Goal: Information Seeking & Learning: Learn about a topic

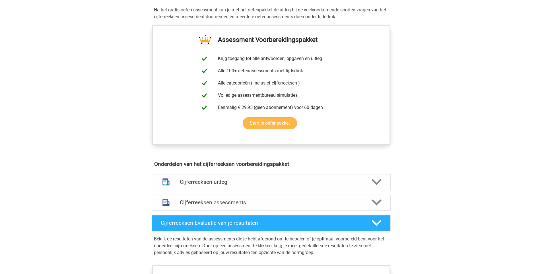
scroll to position [307, 0]
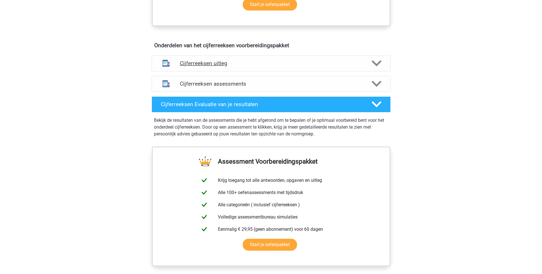
click at [210, 67] on h4 "Cijferreeksen uitleg" at bounding box center [271, 63] width 183 height 7
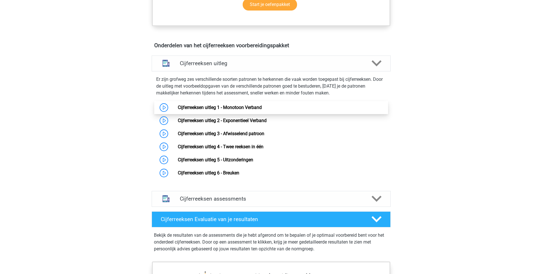
click at [178, 110] on link "Cijferreeksen uitleg 1 - Monotoon Verband" at bounding box center [220, 107] width 84 height 5
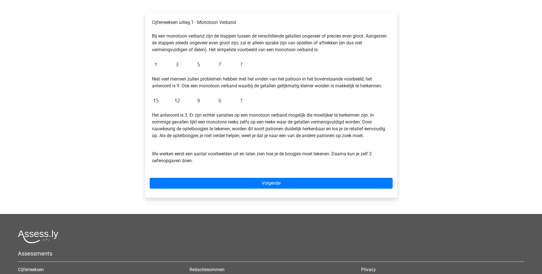
scroll to position [102, 0]
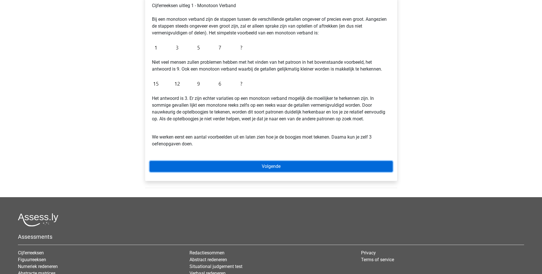
click at [173, 169] on link "Volgende" at bounding box center [271, 166] width 243 height 11
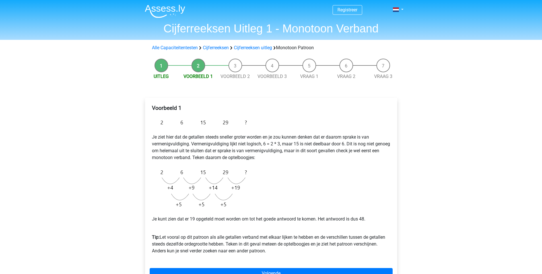
scroll to position [34, 0]
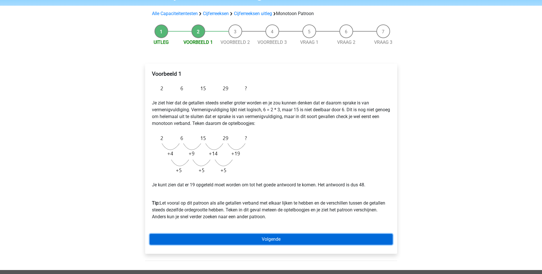
click at [273, 239] on link "Volgende" at bounding box center [271, 239] width 243 height 11
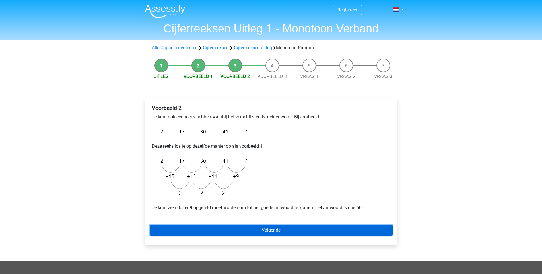
click at [280, 228] on link "Volgende" at bounding box center [271, 230] width 243 height 11
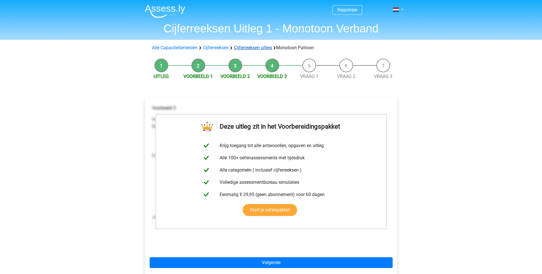
click at [259, 47] on link "Cijferreeksen uitleg" at bounding box center [253, 47] width 38 height 5
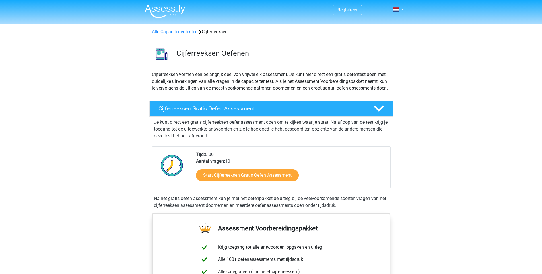
scroll to position [367, 0]
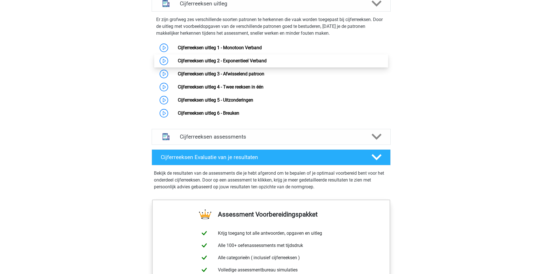
click at [178, 63] on link "Cijferreeksen uitleg 2 - Exponentieel Verband" at bounding box center [222, 60] width 89 height 5
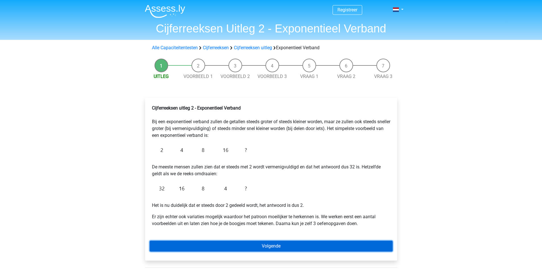
click at [273, 246] on link "Volgende" at bounding box center [271, 245] width 243 height 11
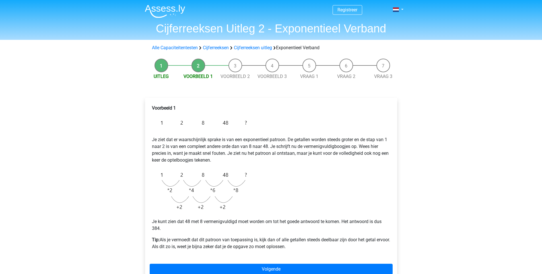
scroll to position [34, 0]
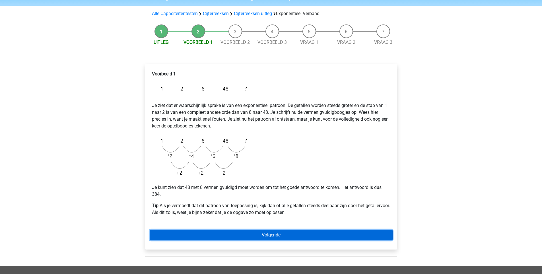
click at [285, 238] on link "Volgende" at bounding box center [271, 234] width 243 height 11
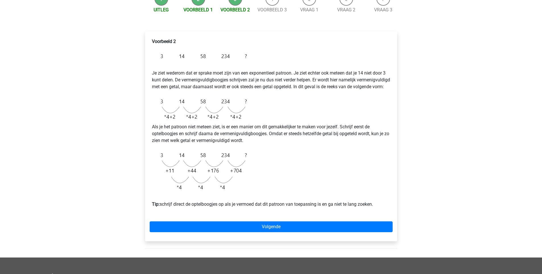
scroll to position [68, 0]
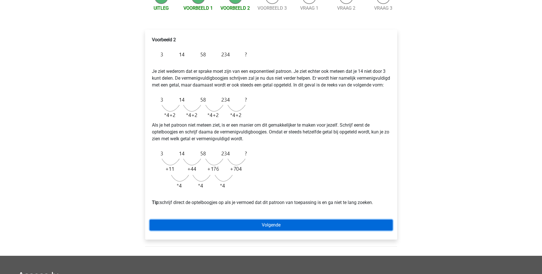
click at [235, 227] on link "Volgende" at bounding box center [271, 224] width 243 height 11
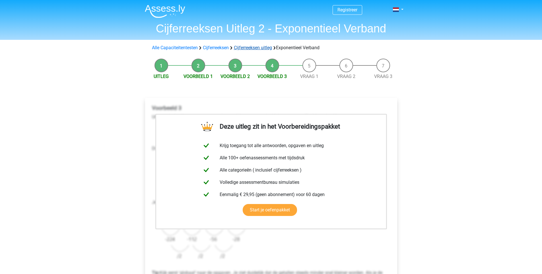
click at [248, 46] on link "Cijferreeksen uitleg" at bounding box center [253, 47] width 38 height 5
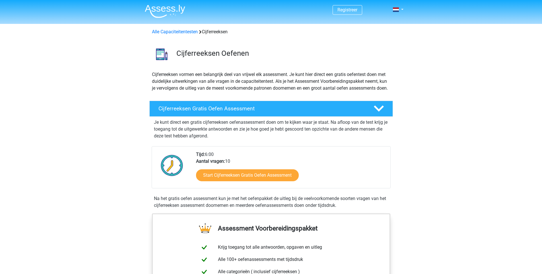
scroll to position [367, 0]
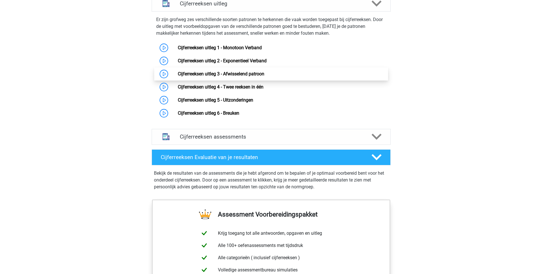
click at [178, 76] on link "Cijferreeksen uitleg 3 - Afwisselend patroon" at bounding box center [221, 73] width 86 height 5
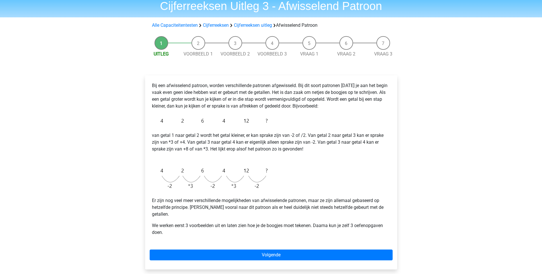
scroll to position [34, 0]
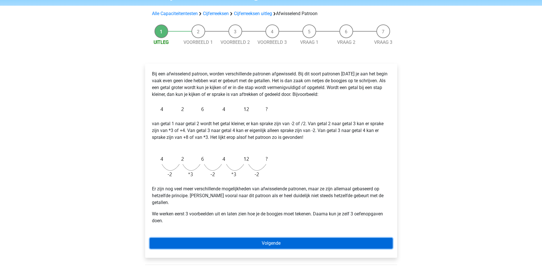
click at [259, 238] on link "Volgende" at bounding box center [271, 243] width 243 height 11
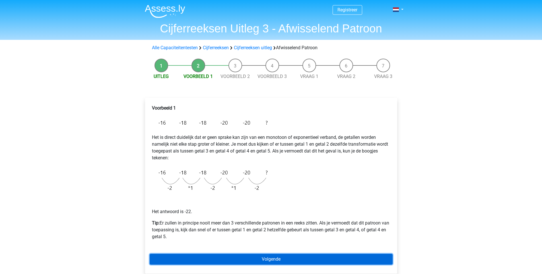
click at [302, 260] on link "Volgende" at bounding box center [271, 259] width 243 height 11
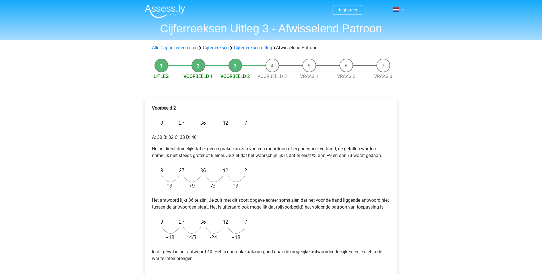
scroll to position [34, 0]
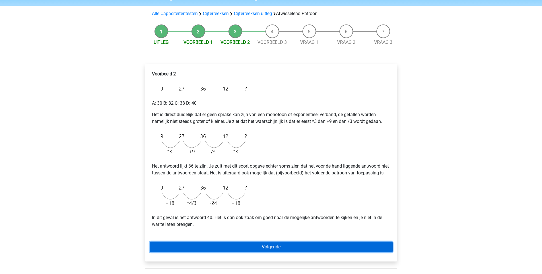
click at [256, 252] on link "Volgende" at bounding box center [271, 246] width 243 height 11
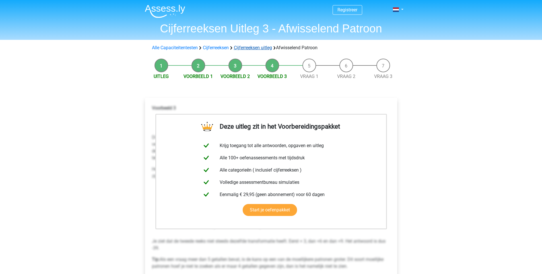
click at [262, 49] on link "Cijferreeksen uitleg" at bounding box center [253, 47] width 38 height 5
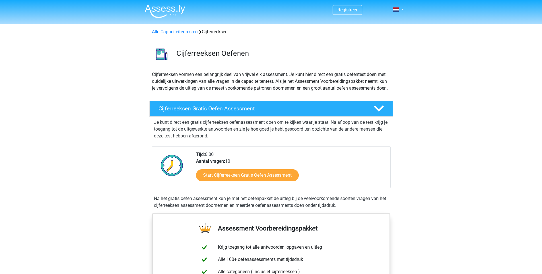
scroll to position [367, 0]
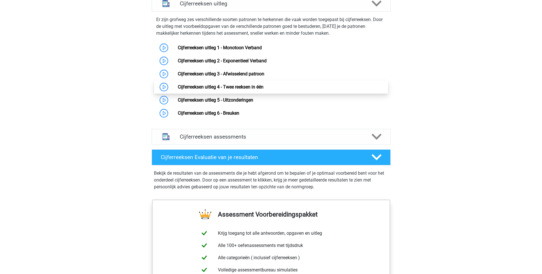
click at [178, 90] on link "Cijferreeksen uitleg 4 - Twee reeksen in één" at bounding box center [221, 86] width 86 height 5
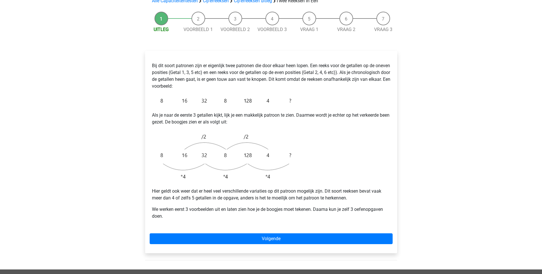
scroll to position [68, 0]
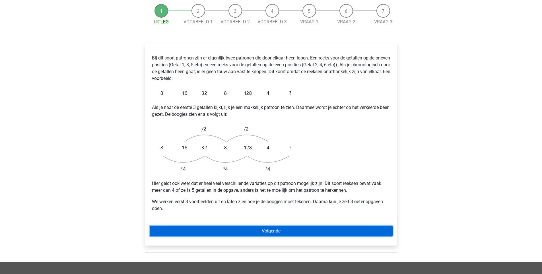
click at [311, 225] on link "Volgende" at bounding box center [271, 230] width 243 height 11
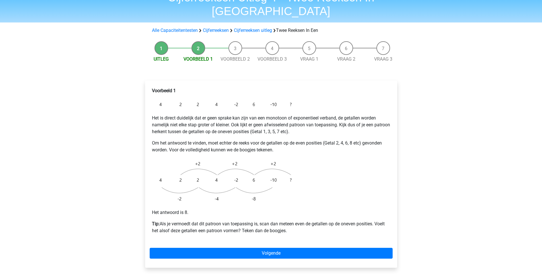
scroll to position [34, 0]
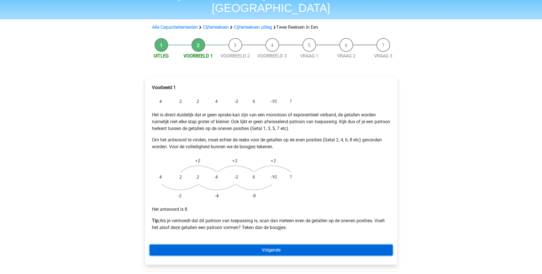
click at [293, 244] on link "Volgende" at bounding box center [271, 249] width 243 height 11
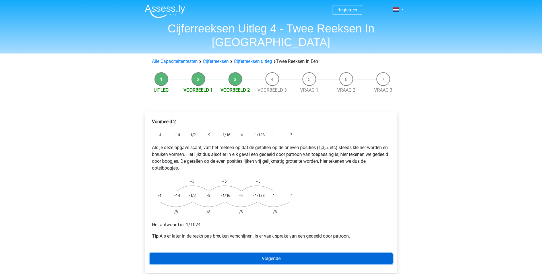
click at [279, 253] on link "Volgende" at bounding box center [271, 258] width 243 height 11
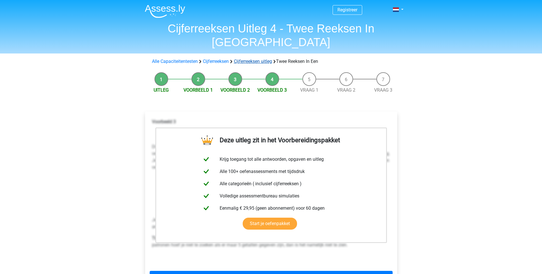
click at [246, 59] on link "Cijferreeksen uitleg" at bounding box center [253, 61] width 38 height 5
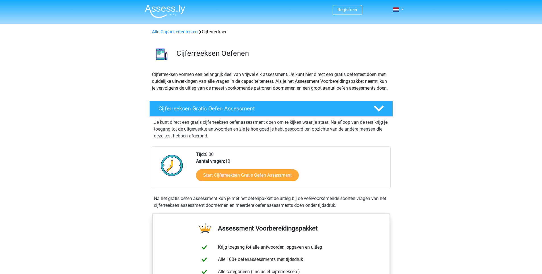
scroll to position [367, 0]
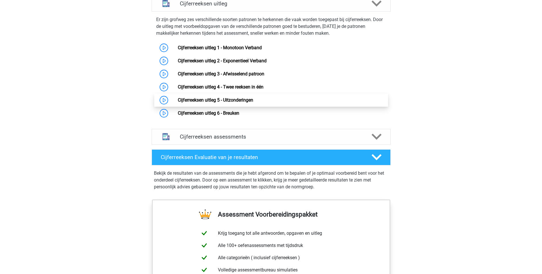
click at [178, 103] on link "Cijferreeksen uitleg 5 - Uitzonderingen" at bounding box center [215, 99] width 75 height 5
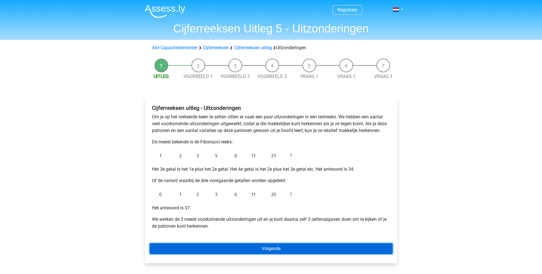
click at [273, 247] on link "Volgende" at bounding box center [271, 248] width 243 height 11
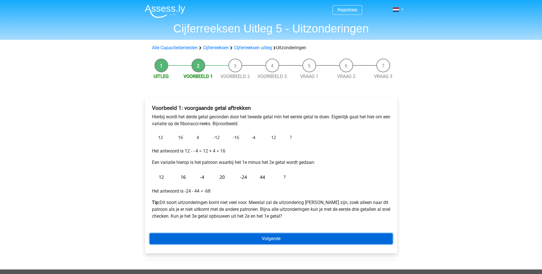
click at [287, 239] on link "Volgende" at bounding box center [271, 238] width 243 height 11
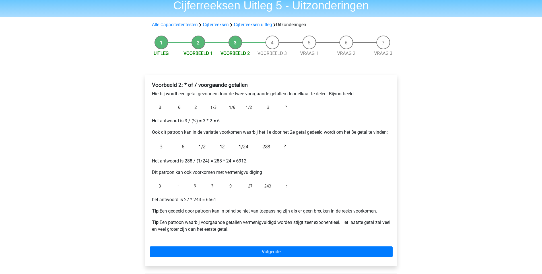
scroll to position [34, 0]
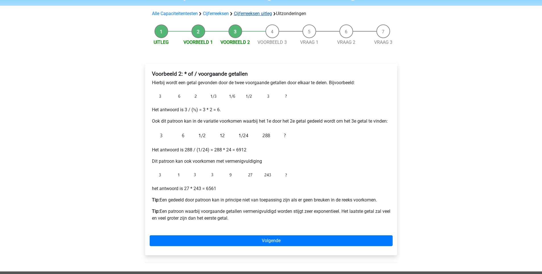
click at [264, 13] on link "Cijferreeksen uitleg" at bounding box center [253, 13] width 38 height 5
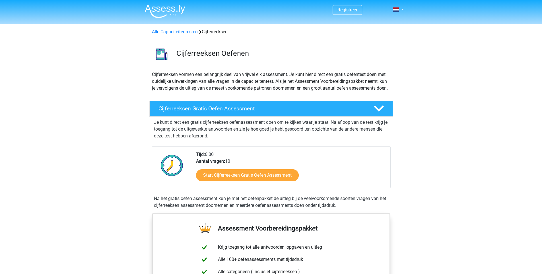
scroll to position [367, 0]
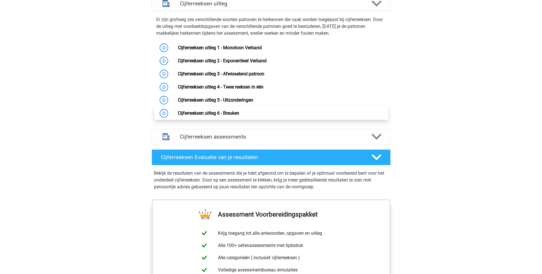
click at [178, 116] on link "Cijferreeksen uitleg 6 - Breuken" at bounding box center [208, 112] width 61 height 5
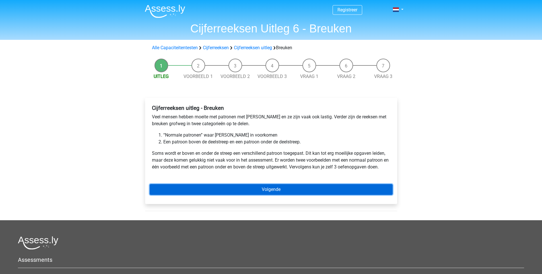
click at [265, 188] on link "Volgende" at bounding box center [271, 189] width 243 height 11
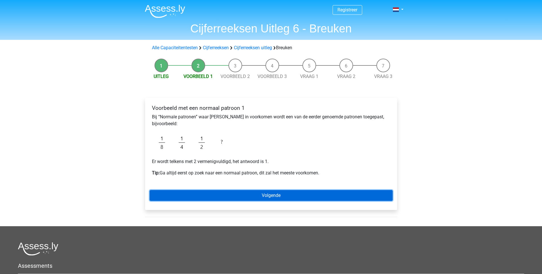
click at [257, 195] on link "Volgende" at bounding box center [271, 195] width 243 height 11
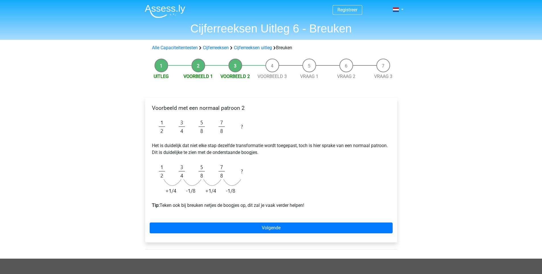
drag, startPoint x: 291, startPoint y: 217, endPoint x: 307, endPoint y: 199, distance: 24.2
click at [295, 211] on div "Voorbeeld met een normaal patroon 2 Het is duidelijk dat niet elke stap dezelfd…" at bounding box center [271, 170] width 252 height 144
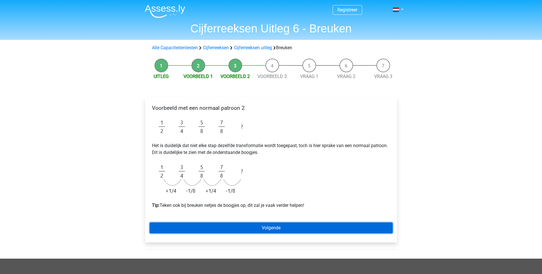
click at [302, 231] on link "Volgende" at bounding box center [271, 227] width 243 height 11
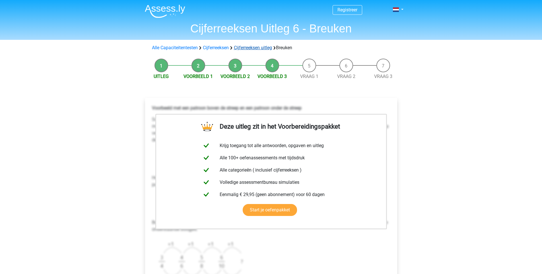
click at [244, 49] on link "Cijferreeksen uitleg" at bounding box center [253, 47] width 38 height 5
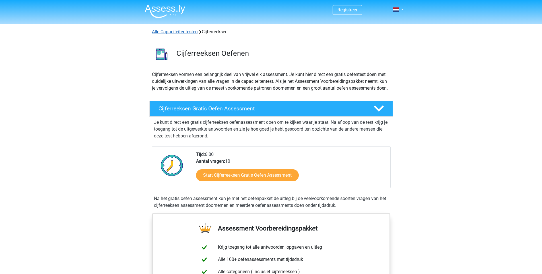
click at [180, 33] on link "Alle Capaciteitentesten" at bounding box center [175, 31] width 46 height 5
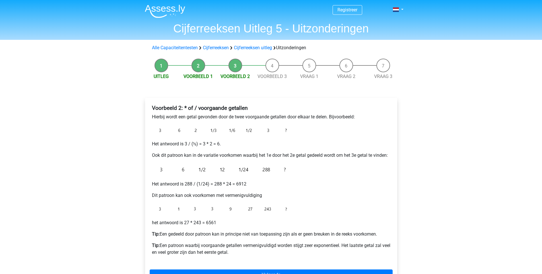
scroll to position [34, 0]
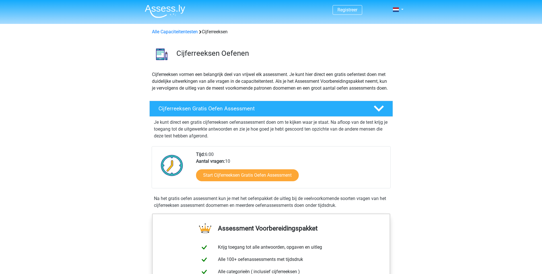
scroll to position [367, 0]
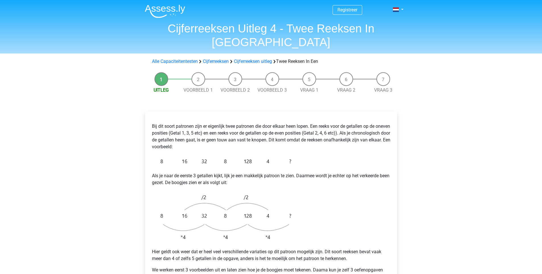
scroll to position [68, 0]
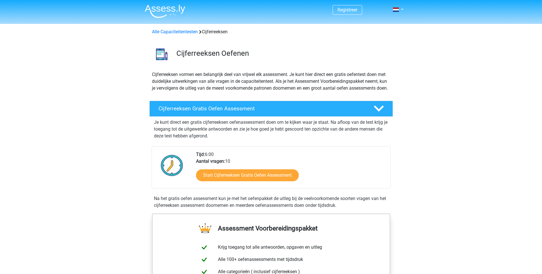
scroll to position [367, 0]
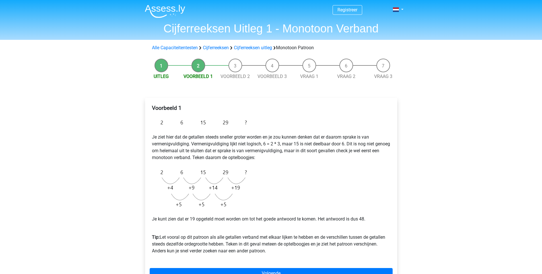
scroll to position [34, 0]
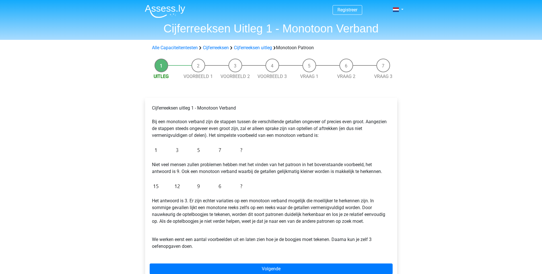
scroll to position [102, 0]
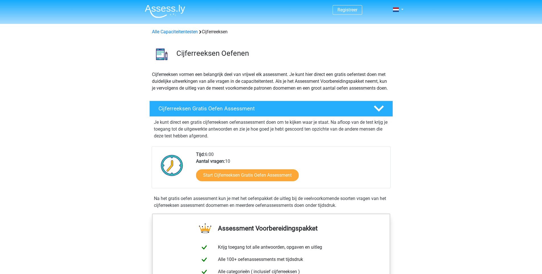
scroll to position [307, 0]
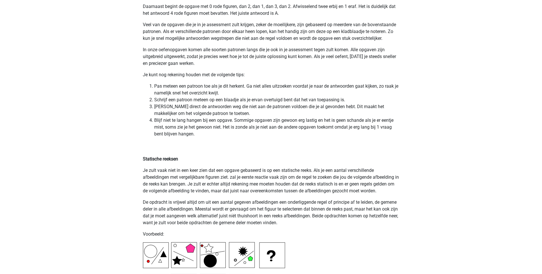
scroll to position [1228, 0]
